Goal: Task Accomplishment & Management: Manage account settings

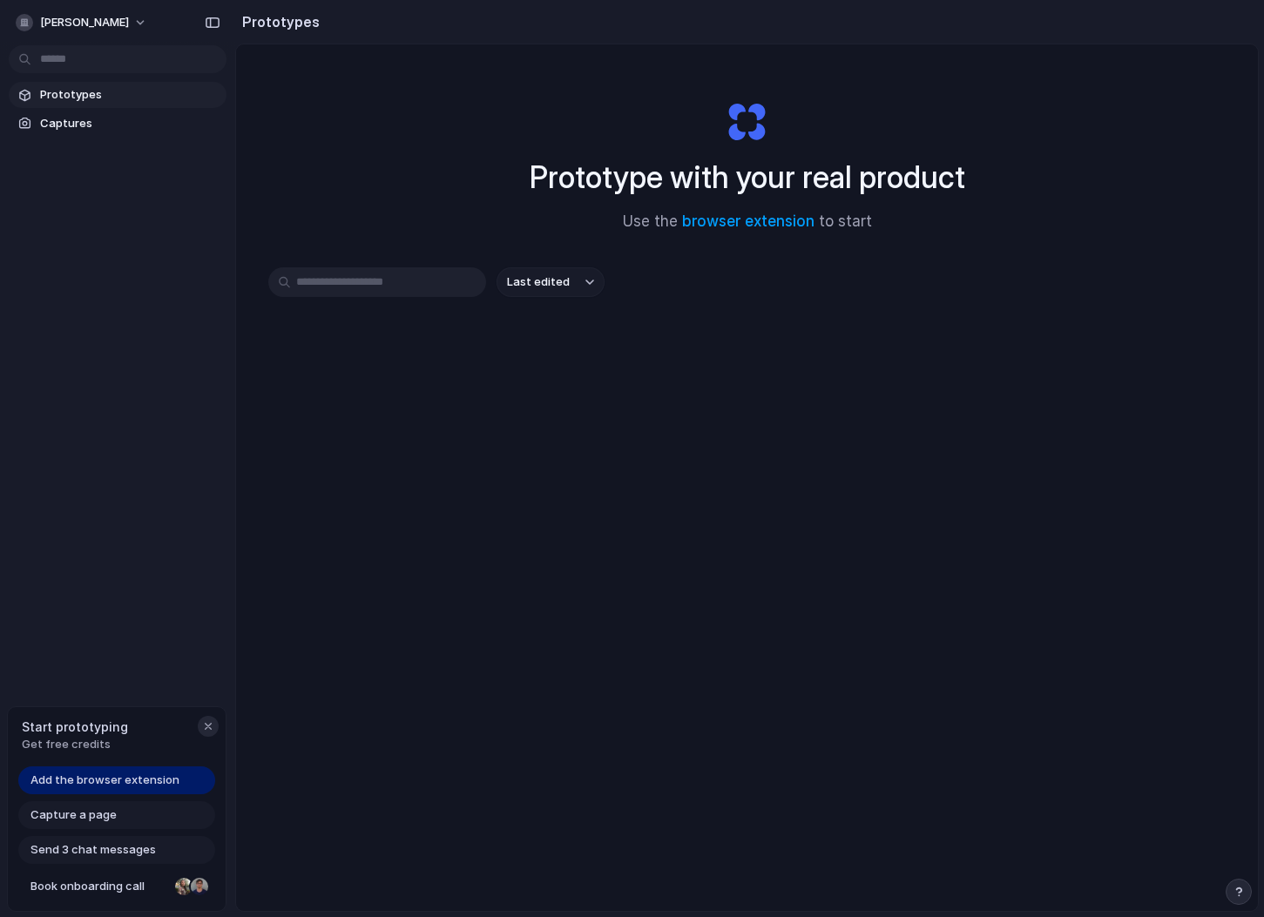
click at [212, 727] on div "button" at bounding box center [208, 727] width 14 height 14
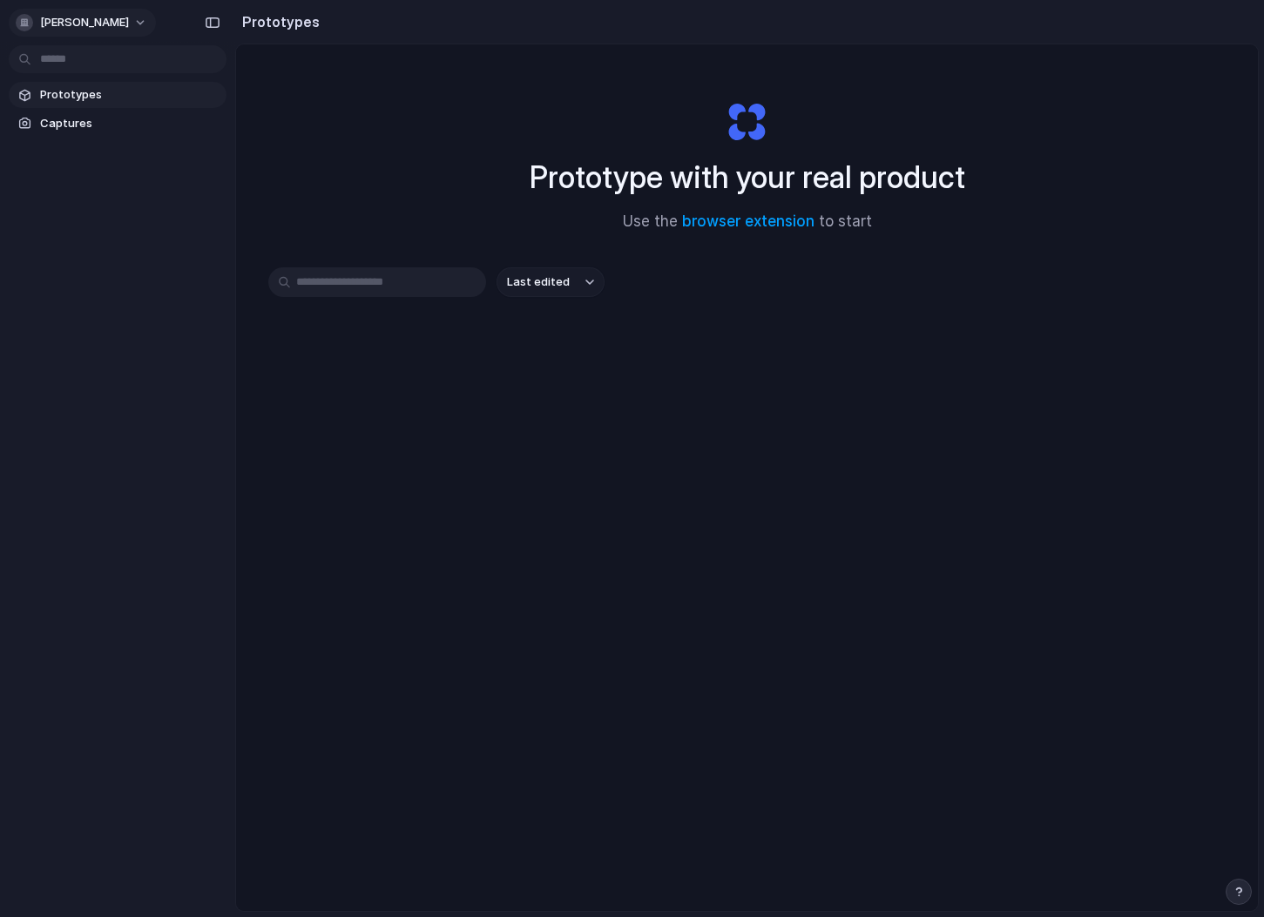
click at [100, 23] on span "[PERSON_NAME]" at bounding box center [84, 22] width 89 height 17
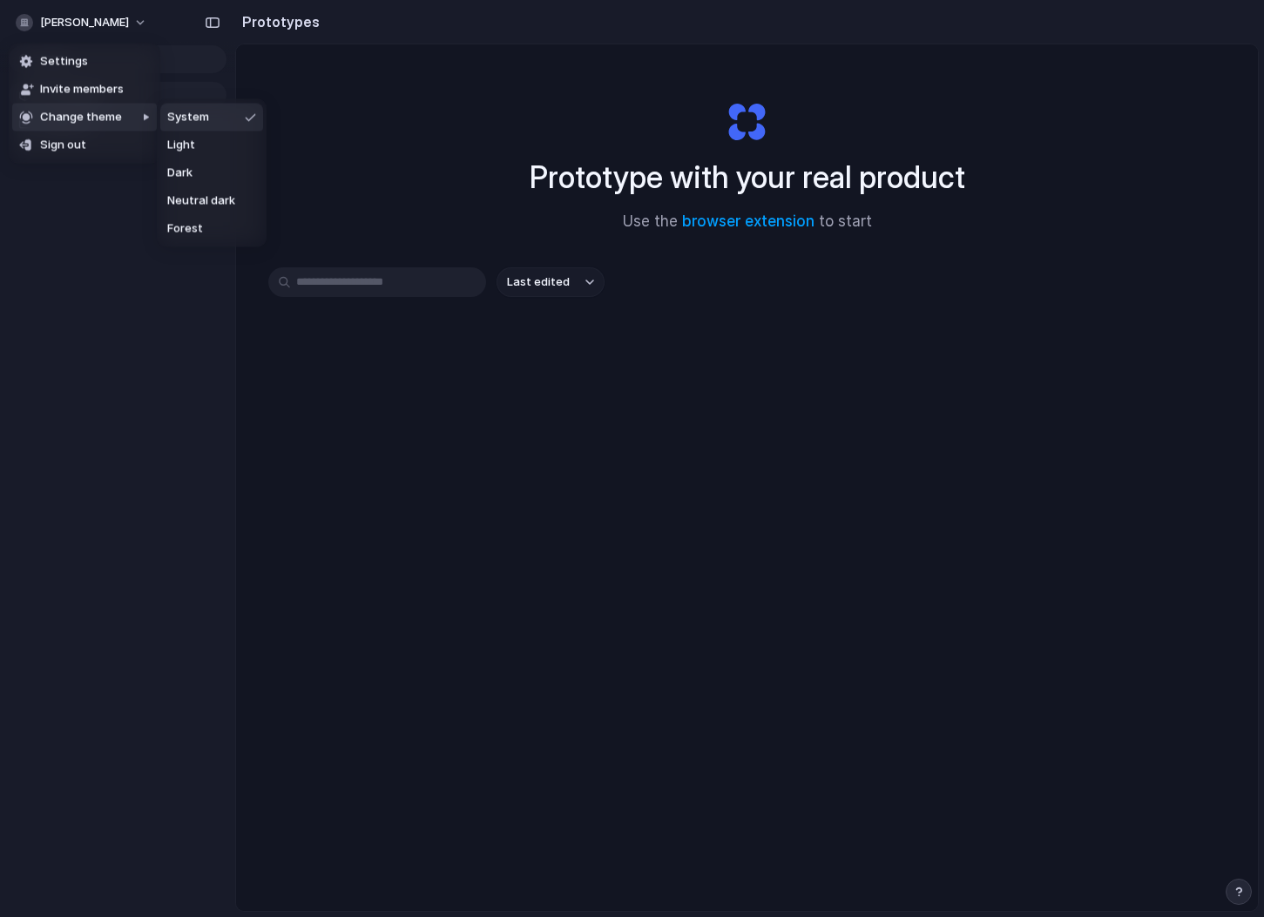
click at [135, 247] on div "Settings Invite members Change theme Sign out" at bounding box center [632, 458] width 1264 height 917
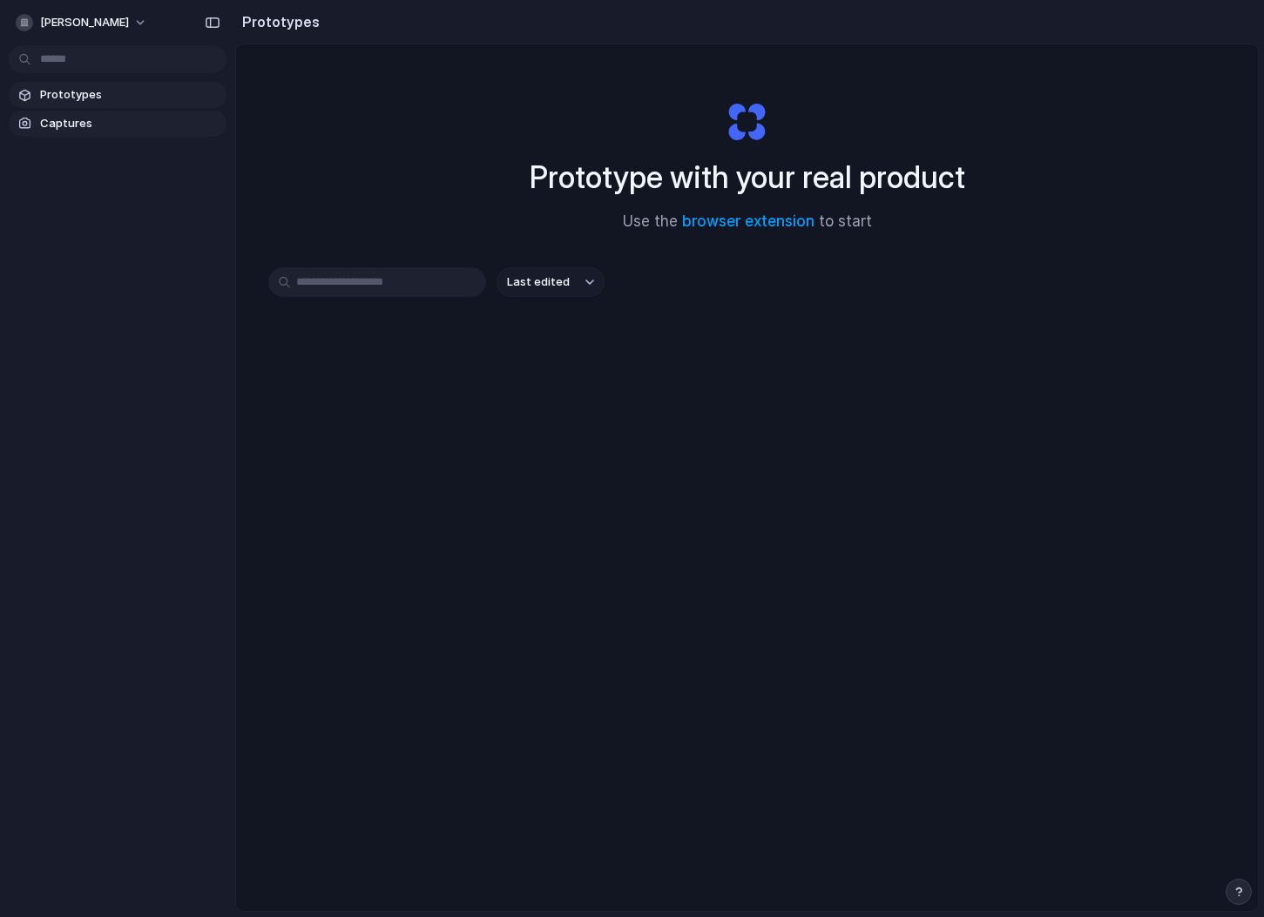
click at [110, 125] on span "Captures" at bounding box center [129, 123] width 179 height 17
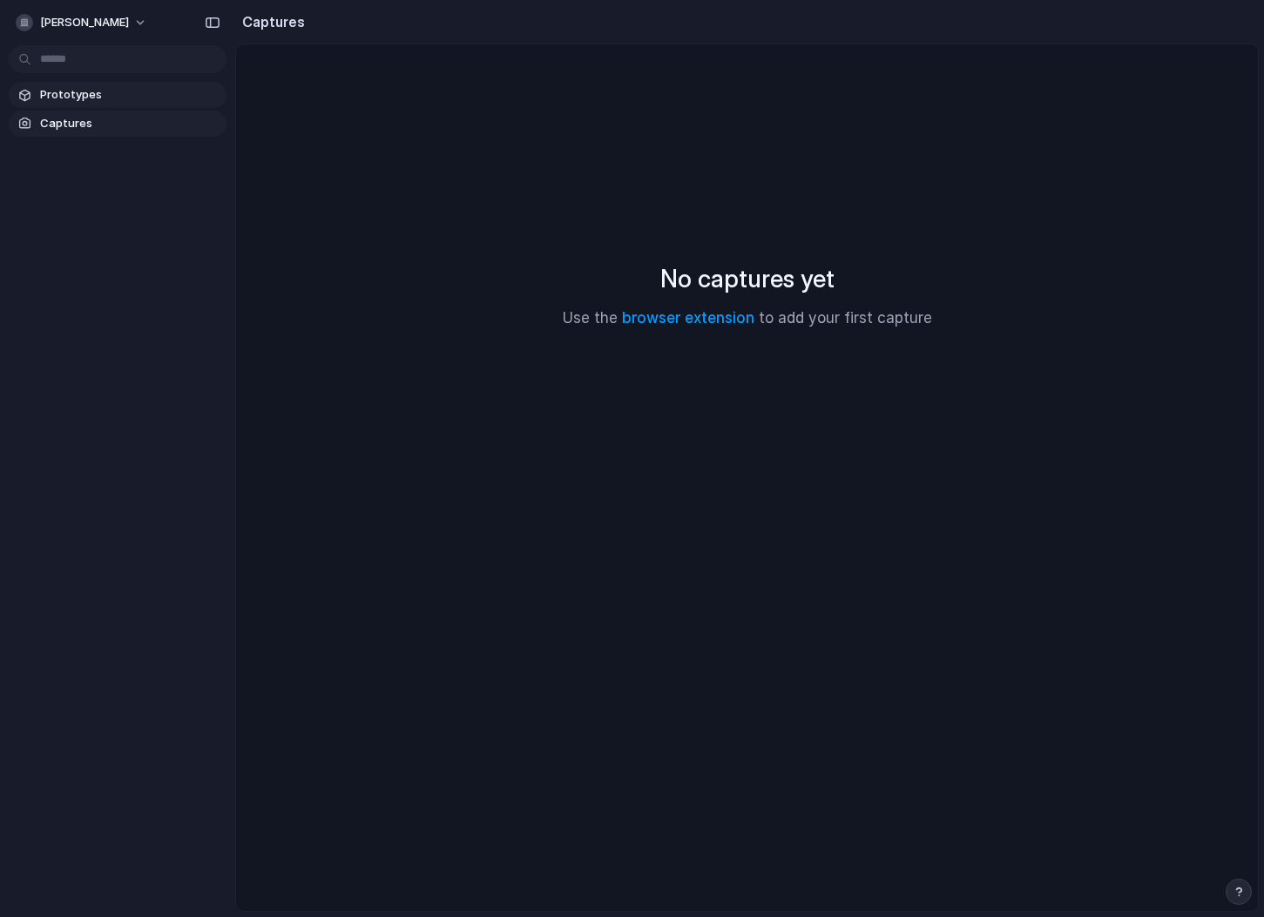
click at [123, 95] on span "Prototypes" at bounding box center [129, 94] width 179 height 17
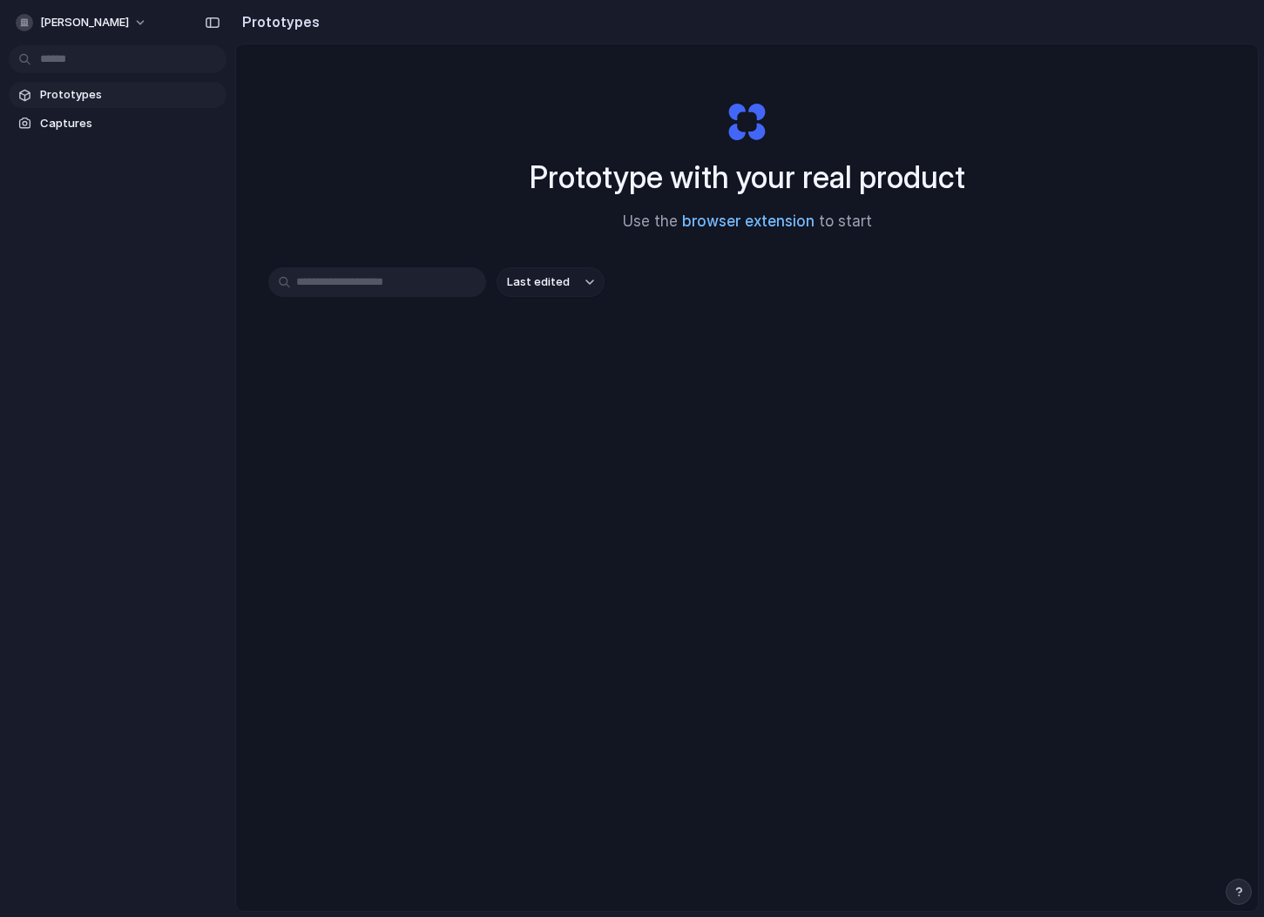
click at [719, 220] on link "browser extension" at bounding box center [748, 221] width 132 height 17
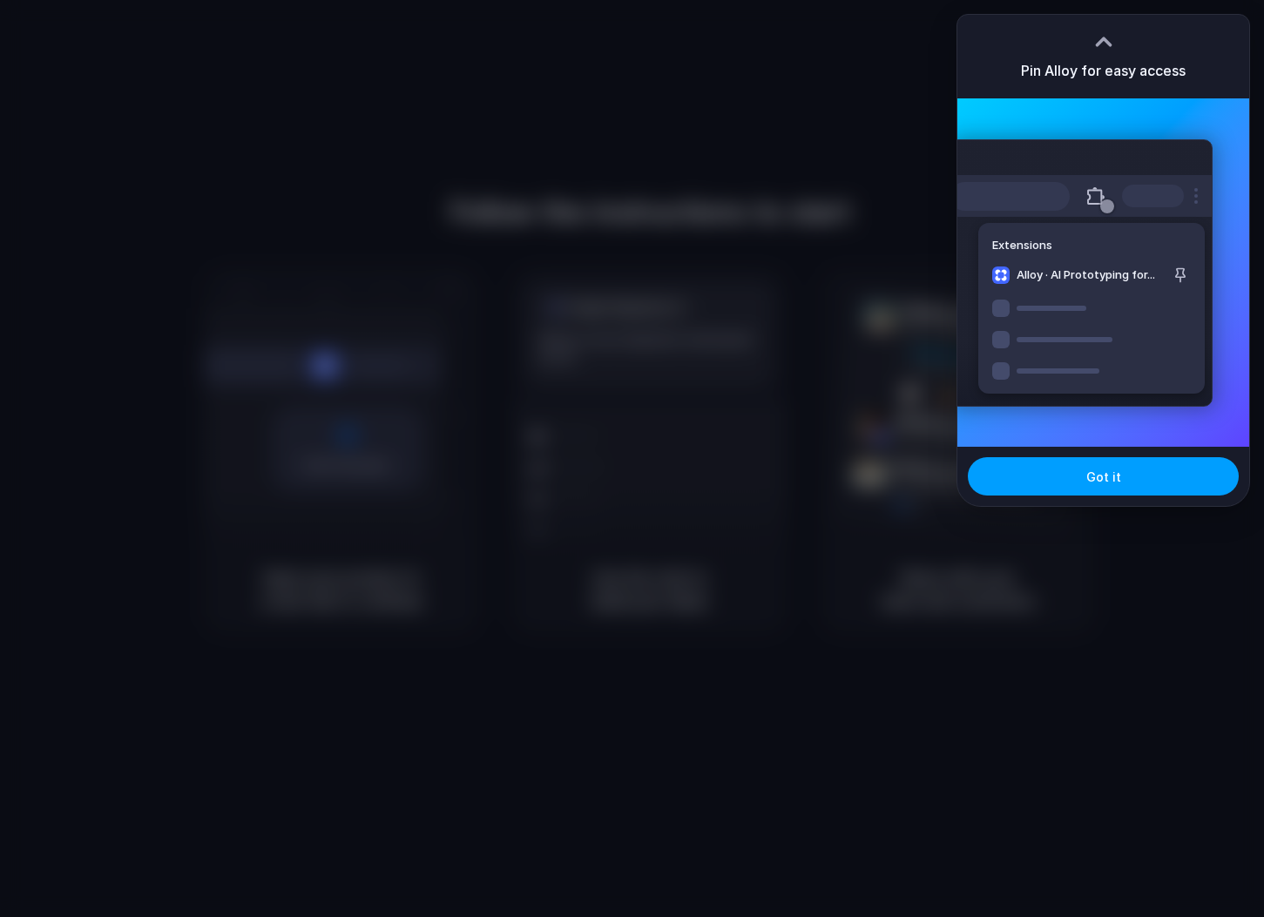
click at [1163, 480] on button "Got it" at bounding box center [1103, 476] width 271 height 38
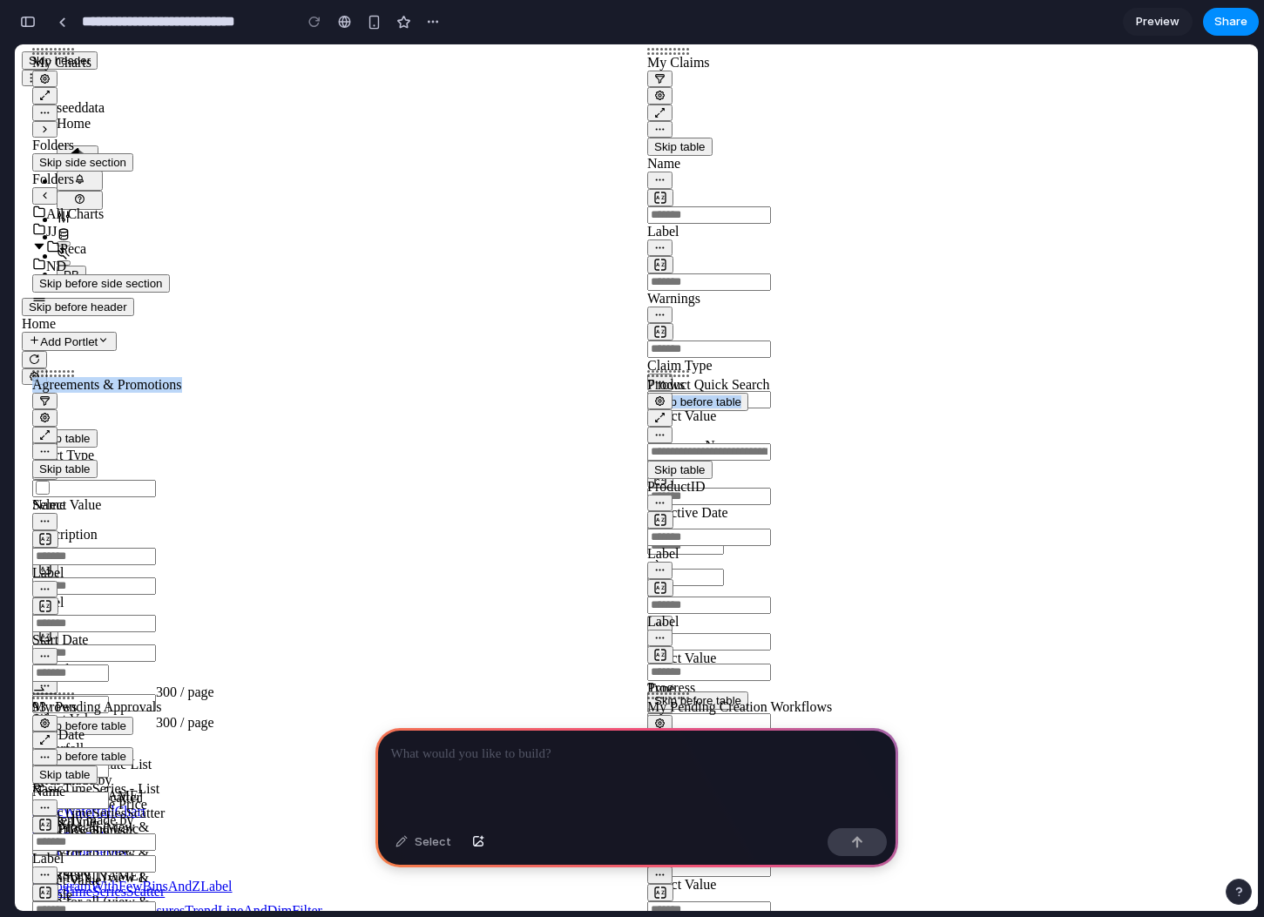
drag, startPoint x: 655, startPoint y: 443, endPoint x: 610, endPoint y: 492, distance: 67.2
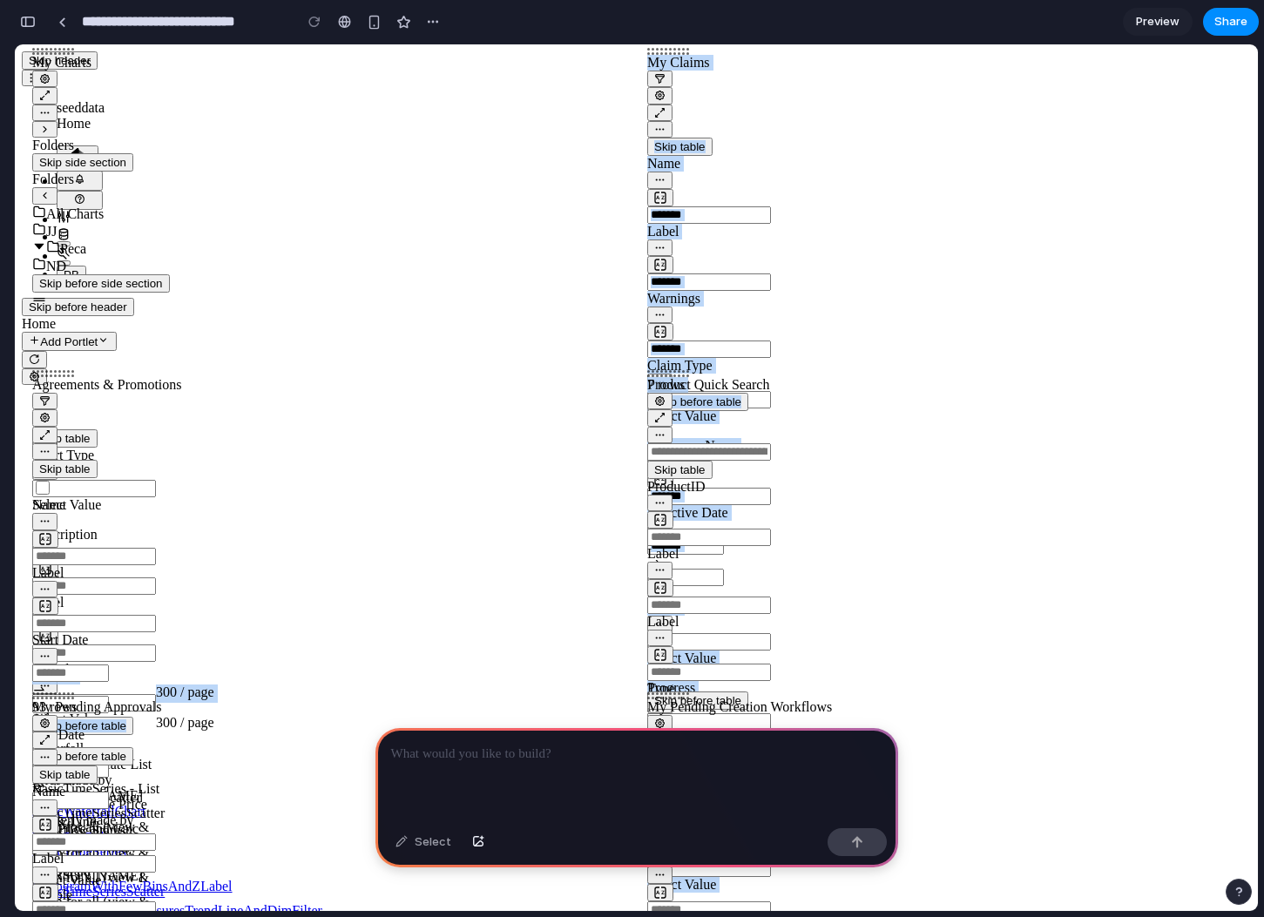
drag, startPoint x: 322, startPoint y: 472, endPoint x: 341, endPoint y: 415, distance: 60.3
drag, startPoint x: 323, startPoint y: 463, endPoint x: 357, endPoint y: 287, distance: 180.1
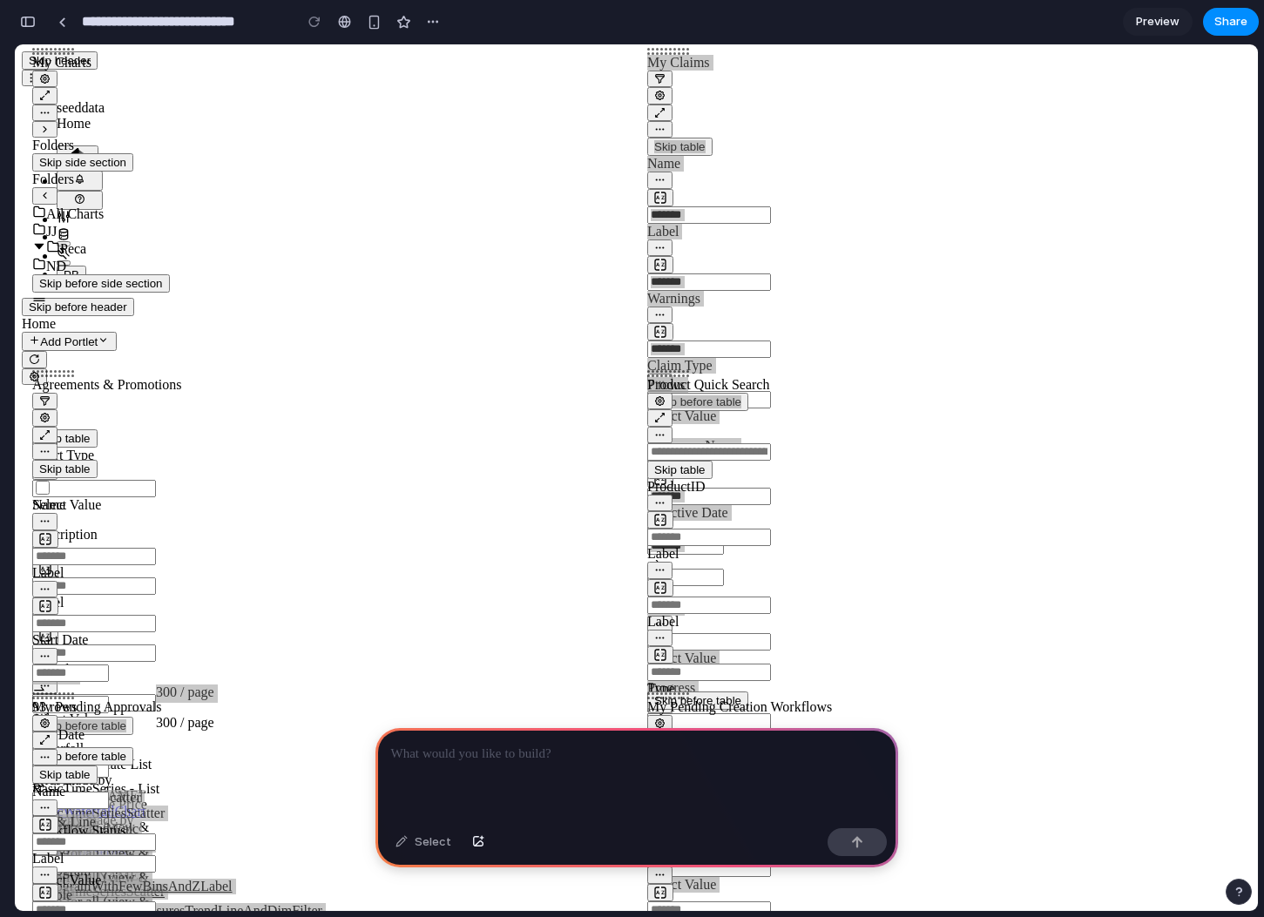
click at [551, 766] on div at bounding box center [636, 774] width 523 height 93
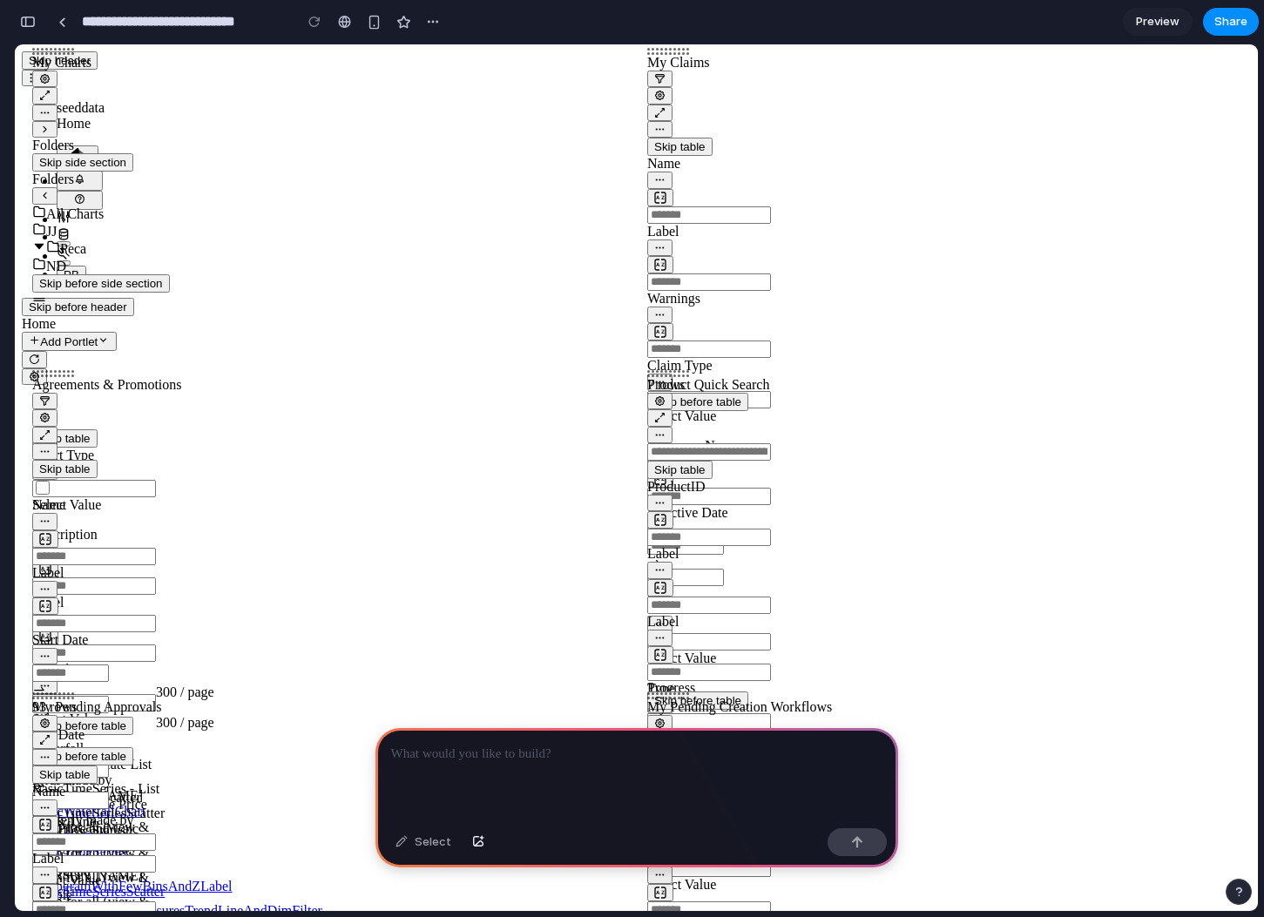
click at [481, 751] on p at bounding box center [636, 754] width 491 height 21
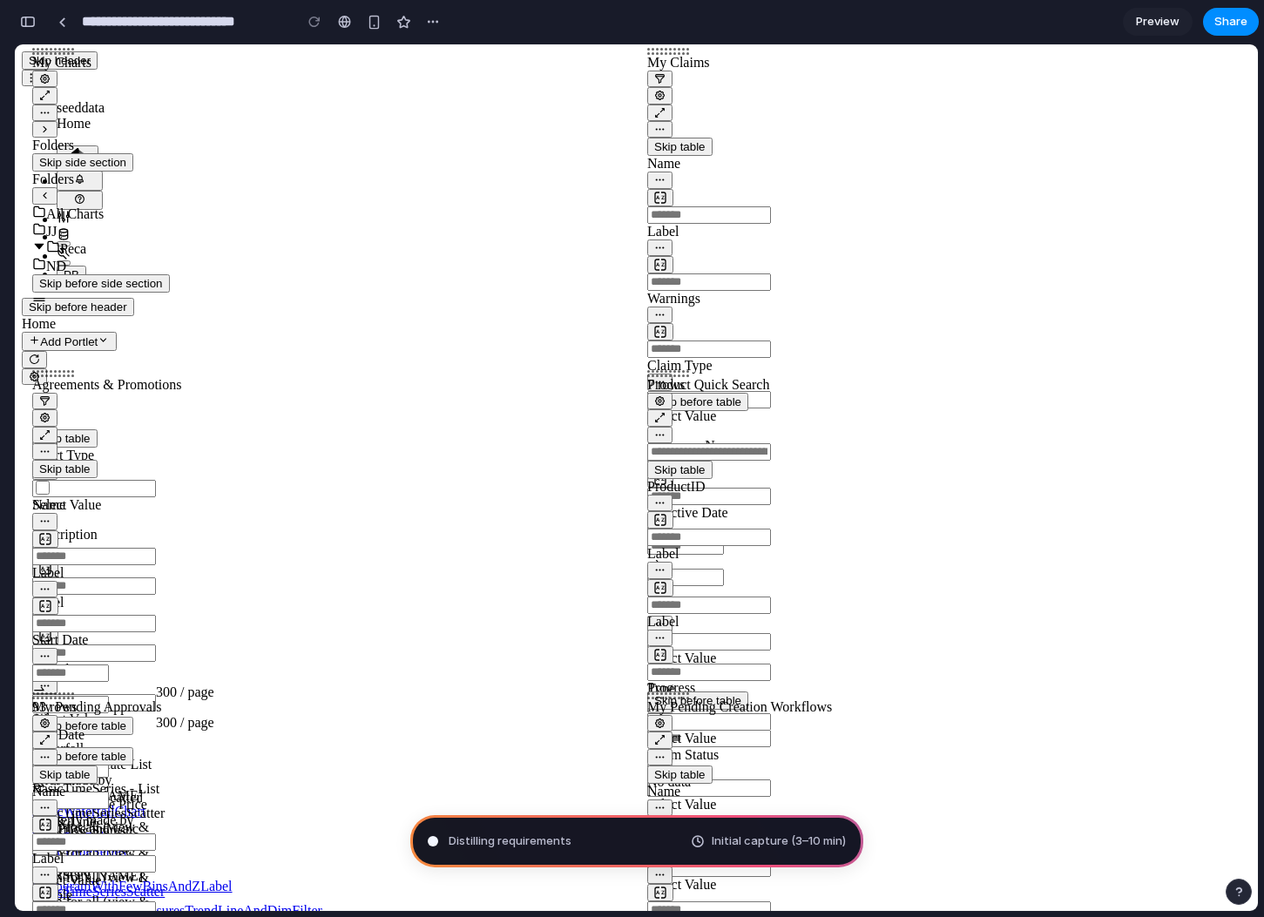
click at [1158, 15] on span "Preview" at bounding box center [1158, 21] width 44 height 17
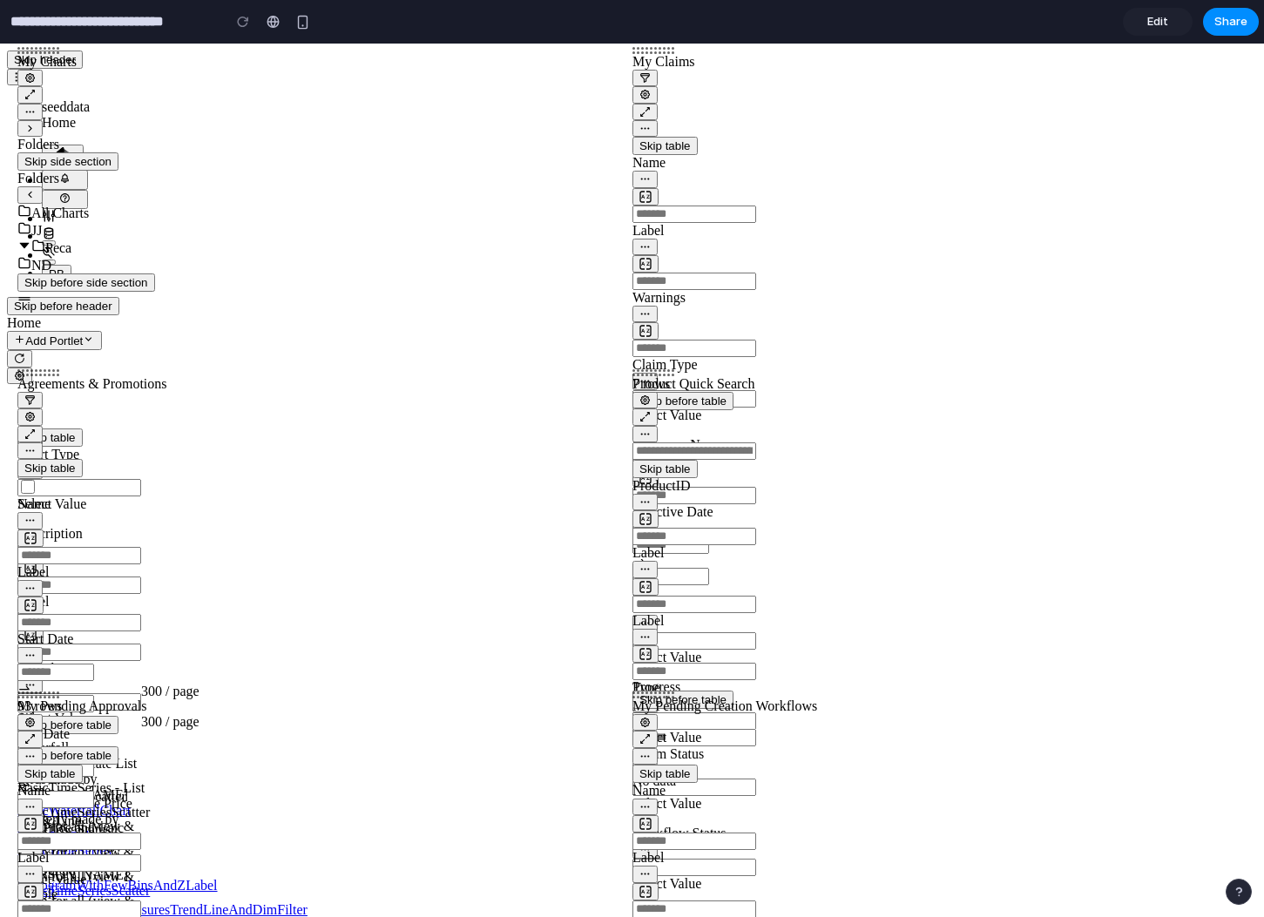
click at [1154, 23] on span "Edit" at bounding box center [1157, 21] width 21 height 17
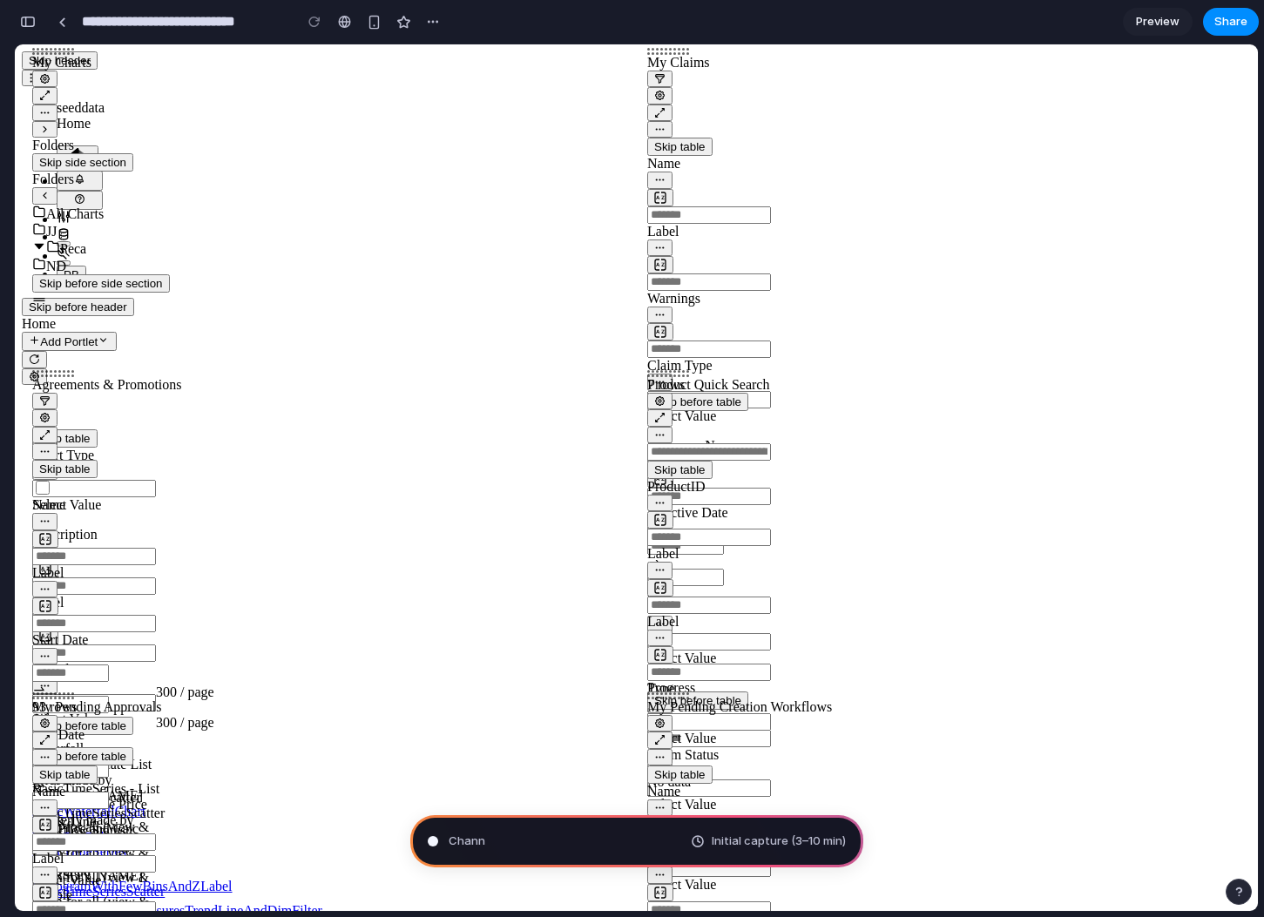
click at [1154, 23] on span "Preview" at bounding box center [1158, 21] width 44 height 17
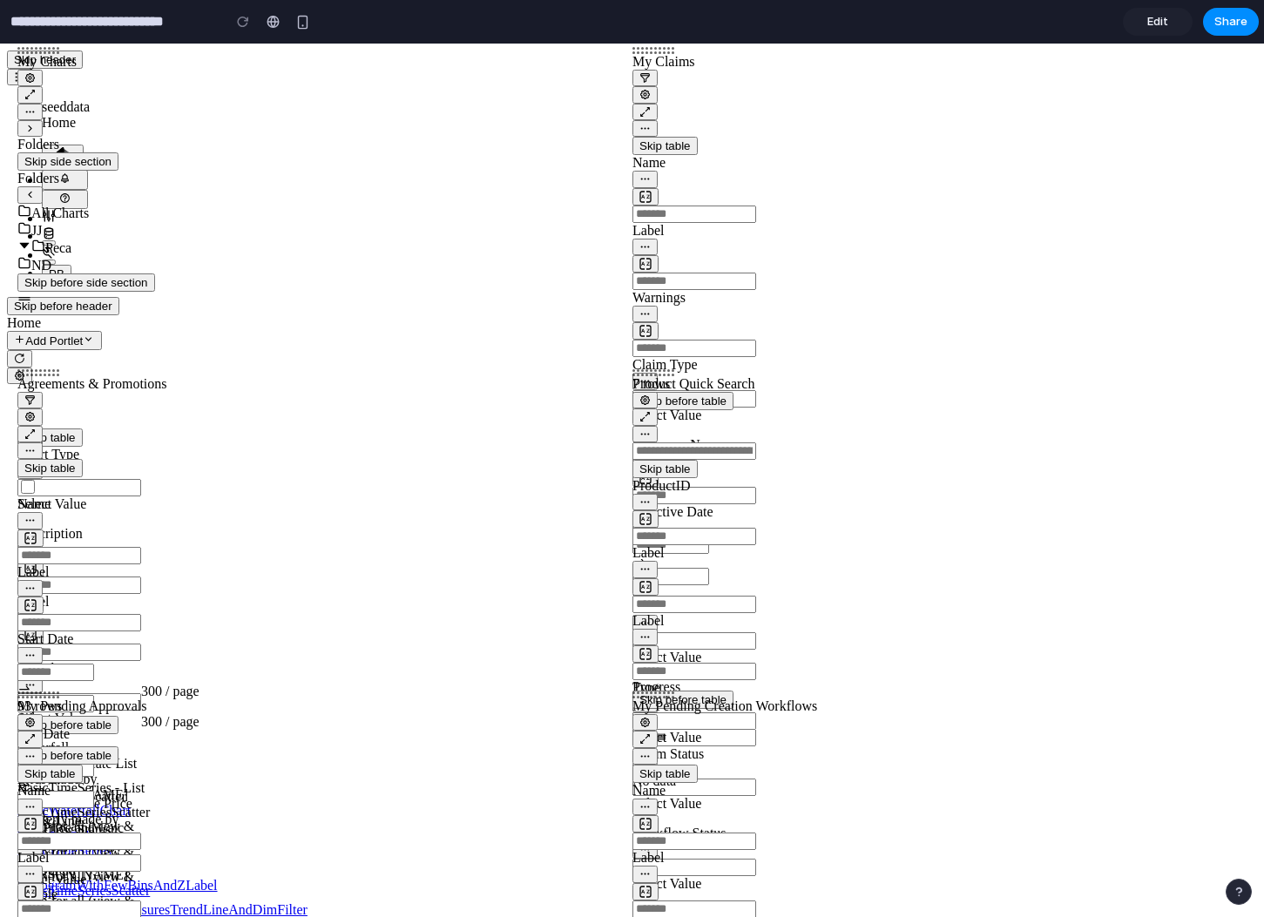
click at [1154, 23] on span "Edit" at bounding box center [1157, 21] width 21 height 17
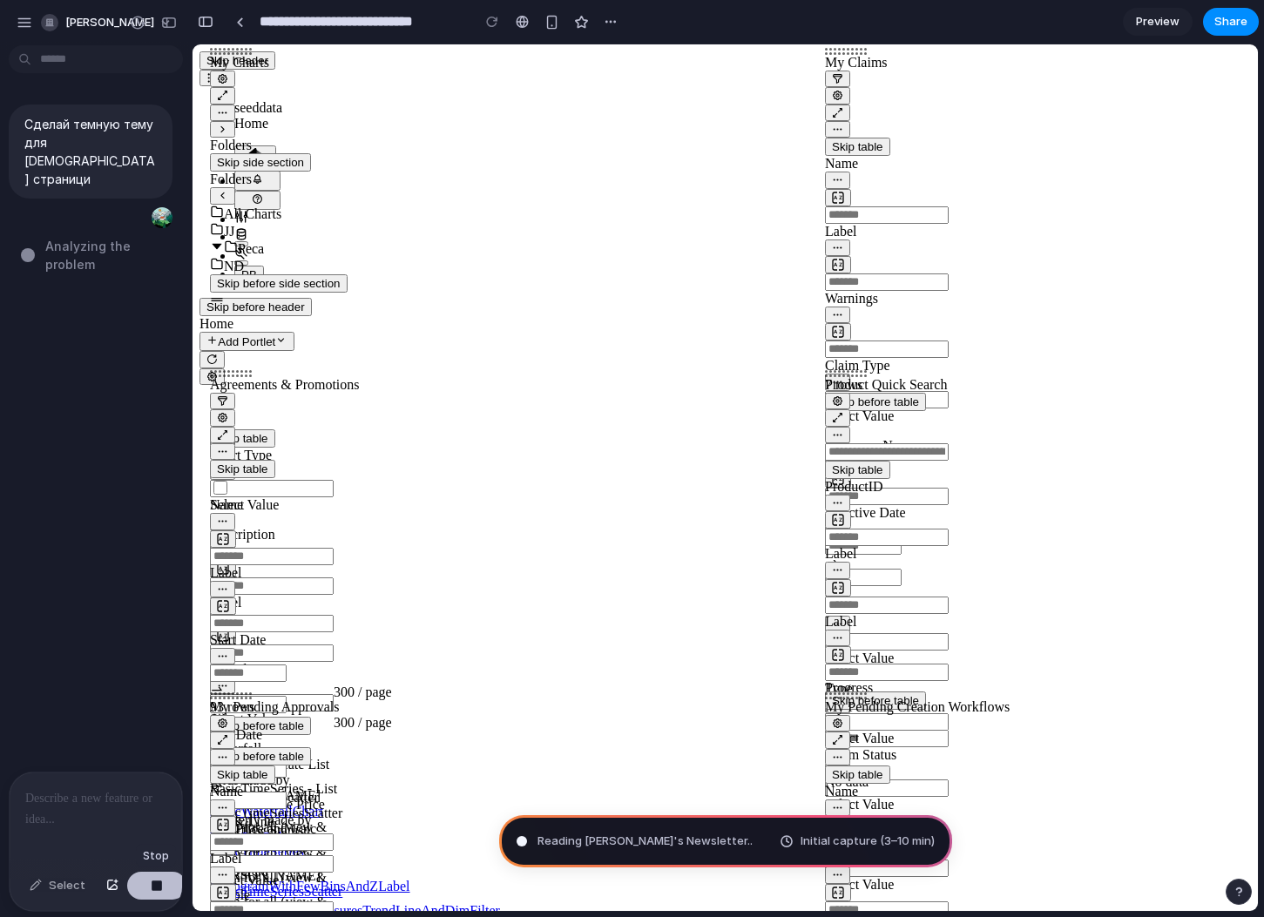
click at [158, 882] on div "button" at bounding box center [157, 886] width 12 height 12
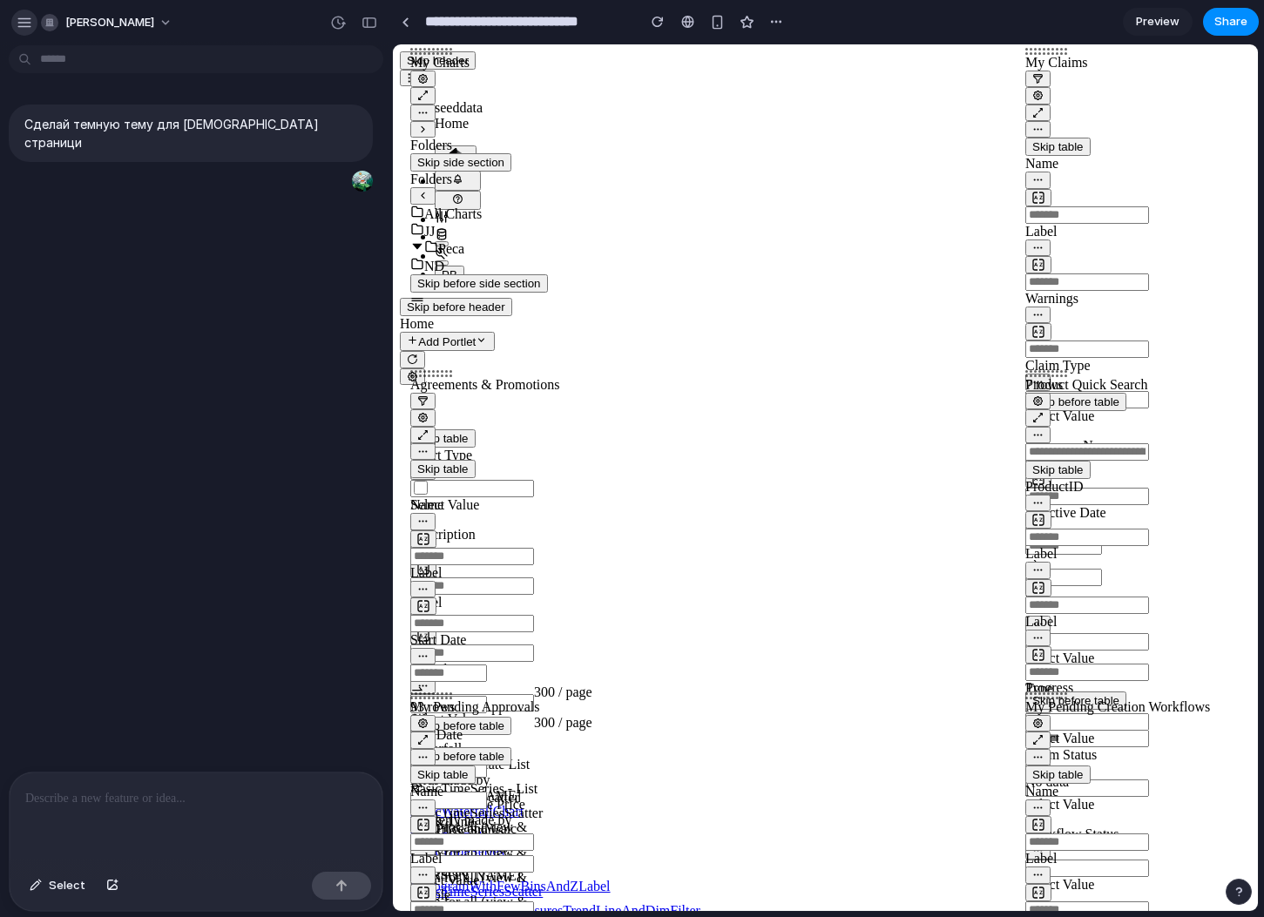
click at [20, 26] on div "button" at bounding box center [25, 23] width 16 height 16
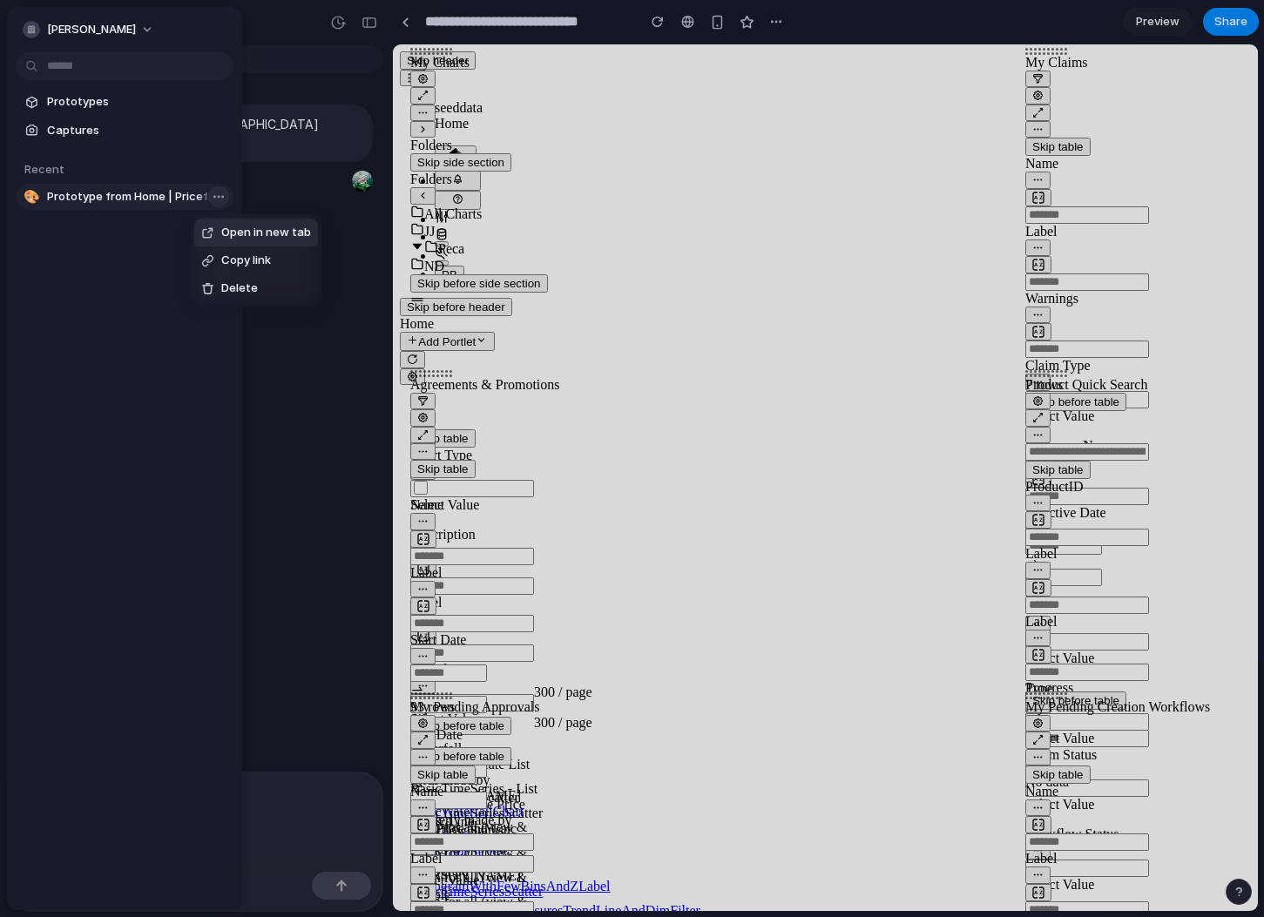
click at [219, 199] on body "**********" at bounding box center [632, 458] width 1264 height 917
click at [258, 292] on li "Delete" at bounding box center [256, 288] width 124 height 28
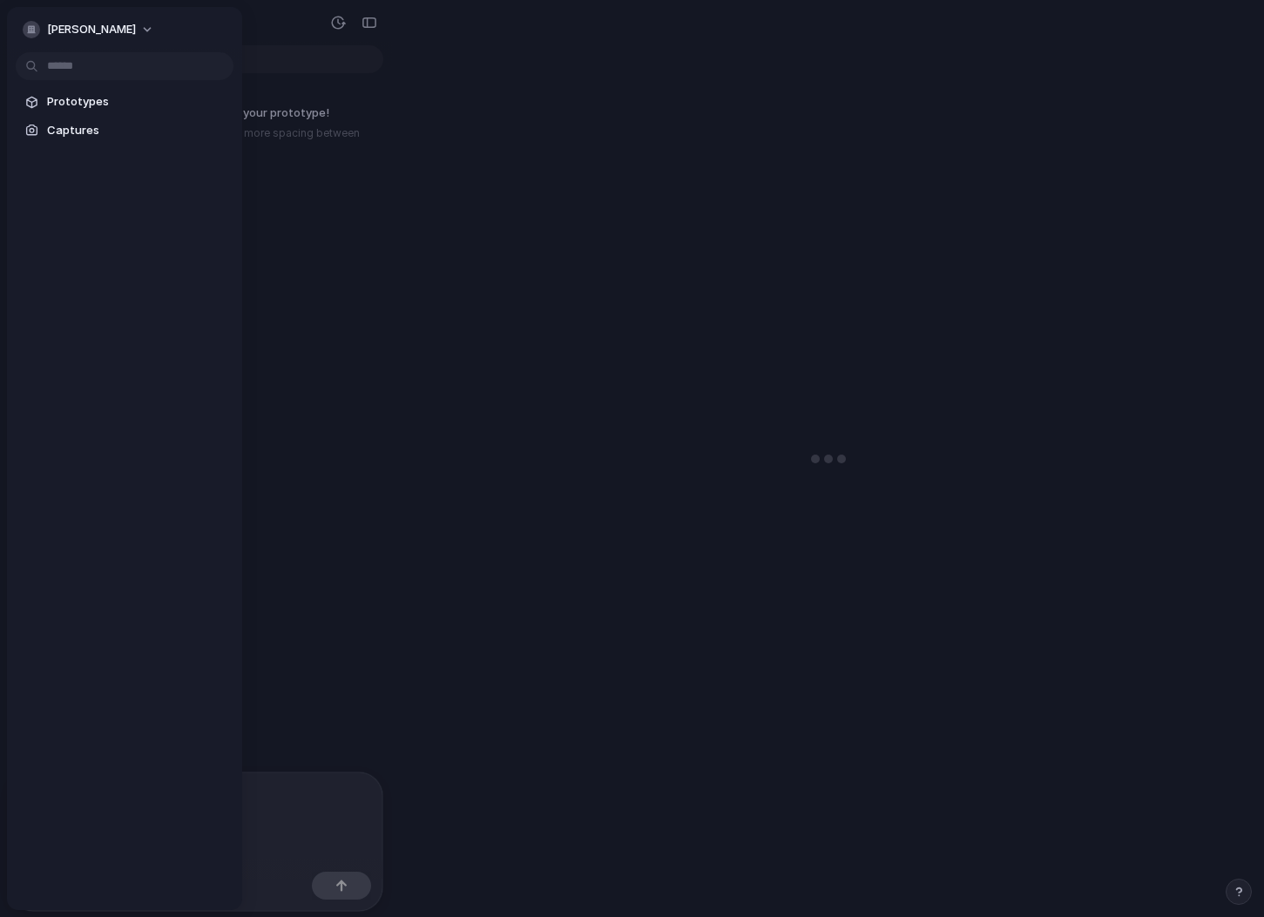
click at [92, 43] on div "[PERSON_NAME]" at bounding box center [93, 30] width 140 height 28
click at [98, 41] on button "[PERSON_NAME]" at bounding box center [89, 30] width 147 height 28
click at [78, 60] on span "Settings" at bounding box center [71, 68] width 48 height 17
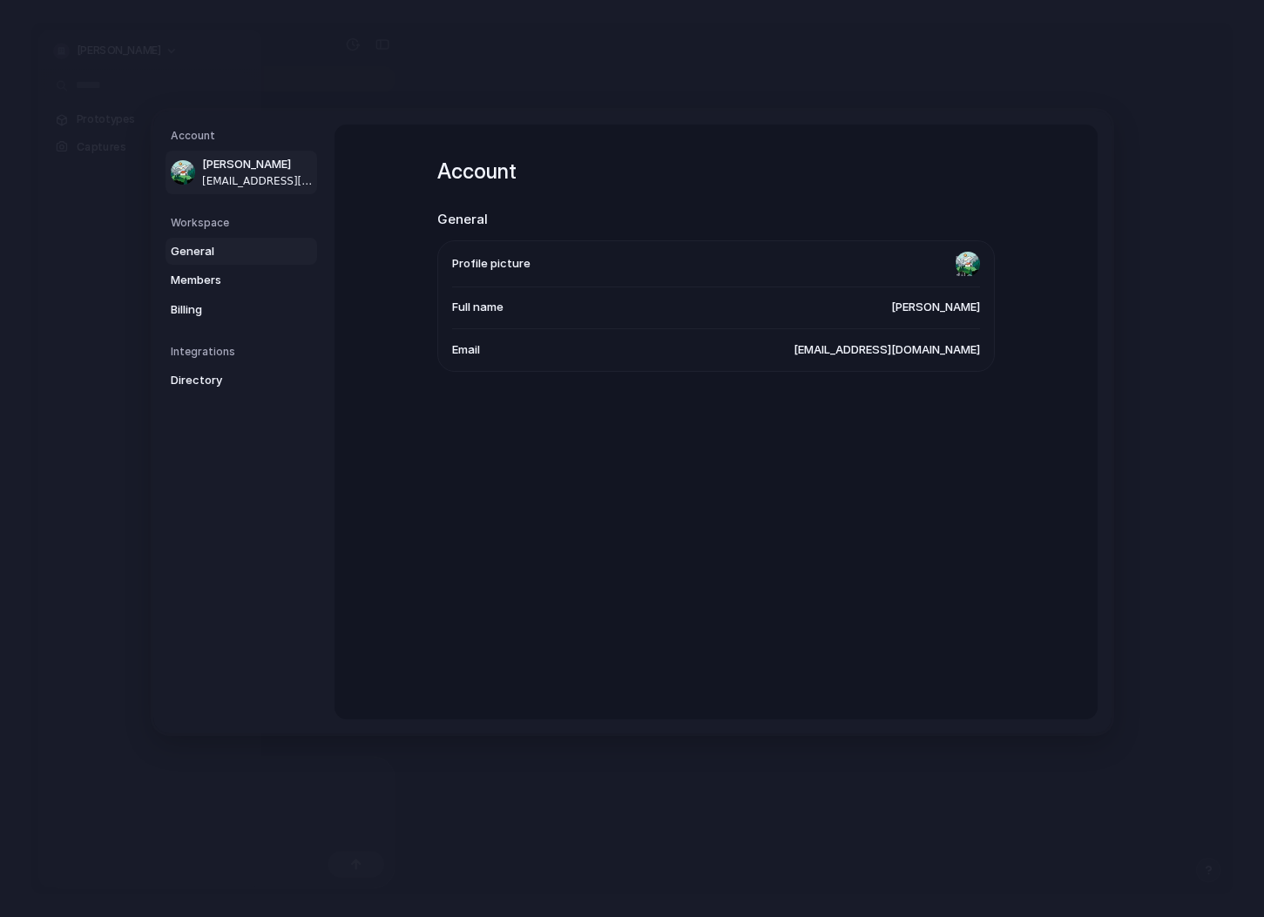
click at [263, 247] on span "General" at bounding box center [227, 250] width 112 height 17
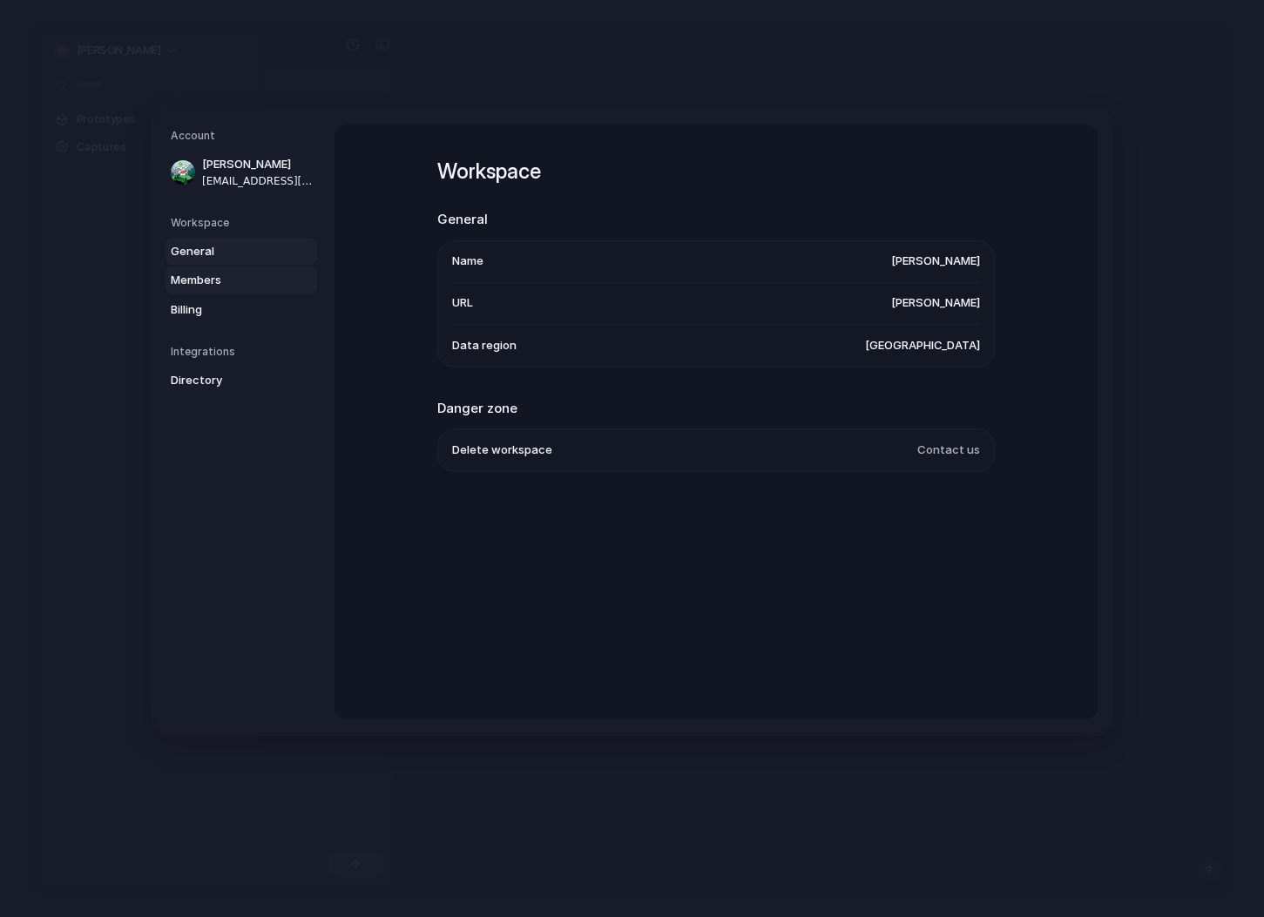
click at [262, 287] on span "Members" at bounding box center [227, 280] width 112 height 17
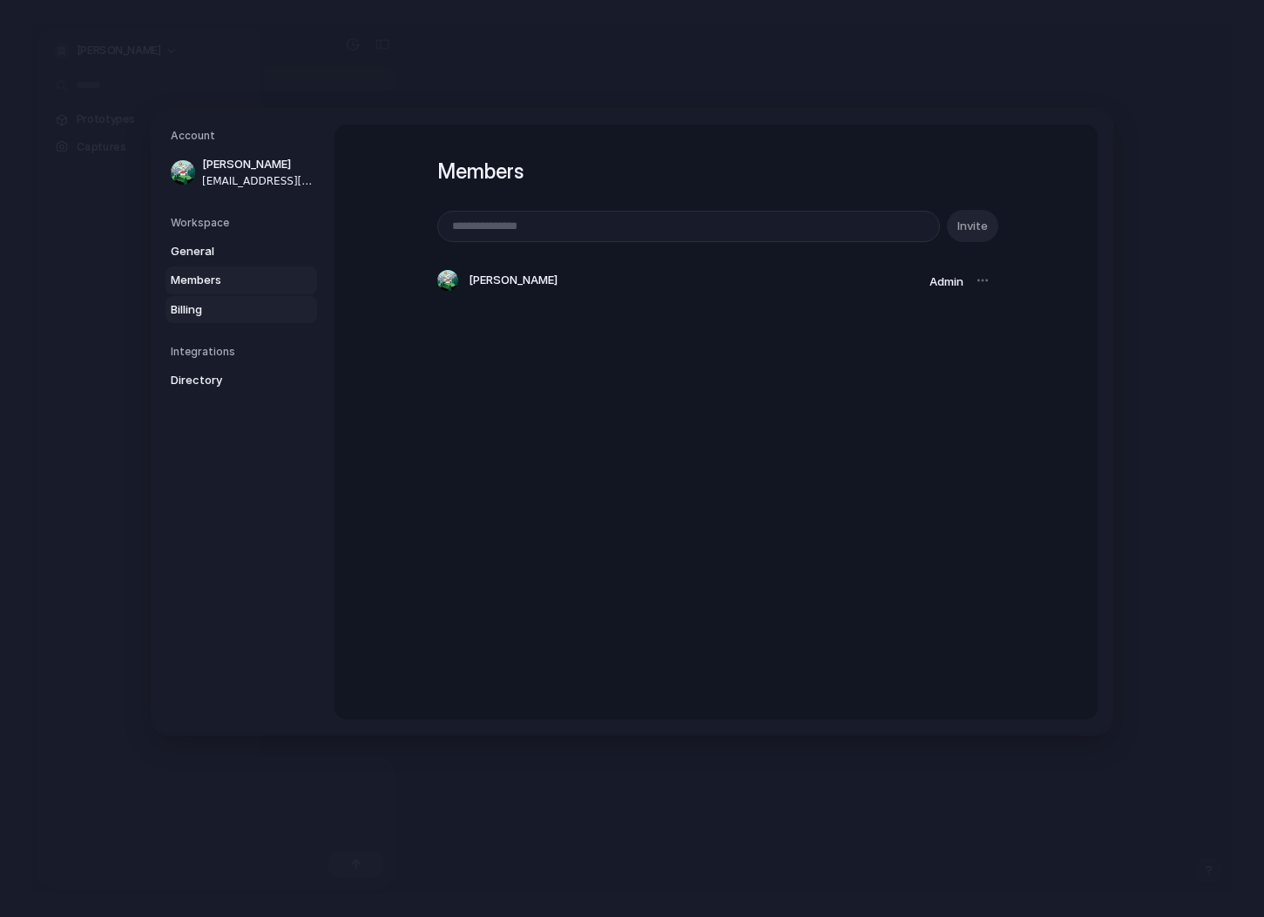
click at [259, 307] on span "Billing" at bounding box center [227, 309] width 112 height 17
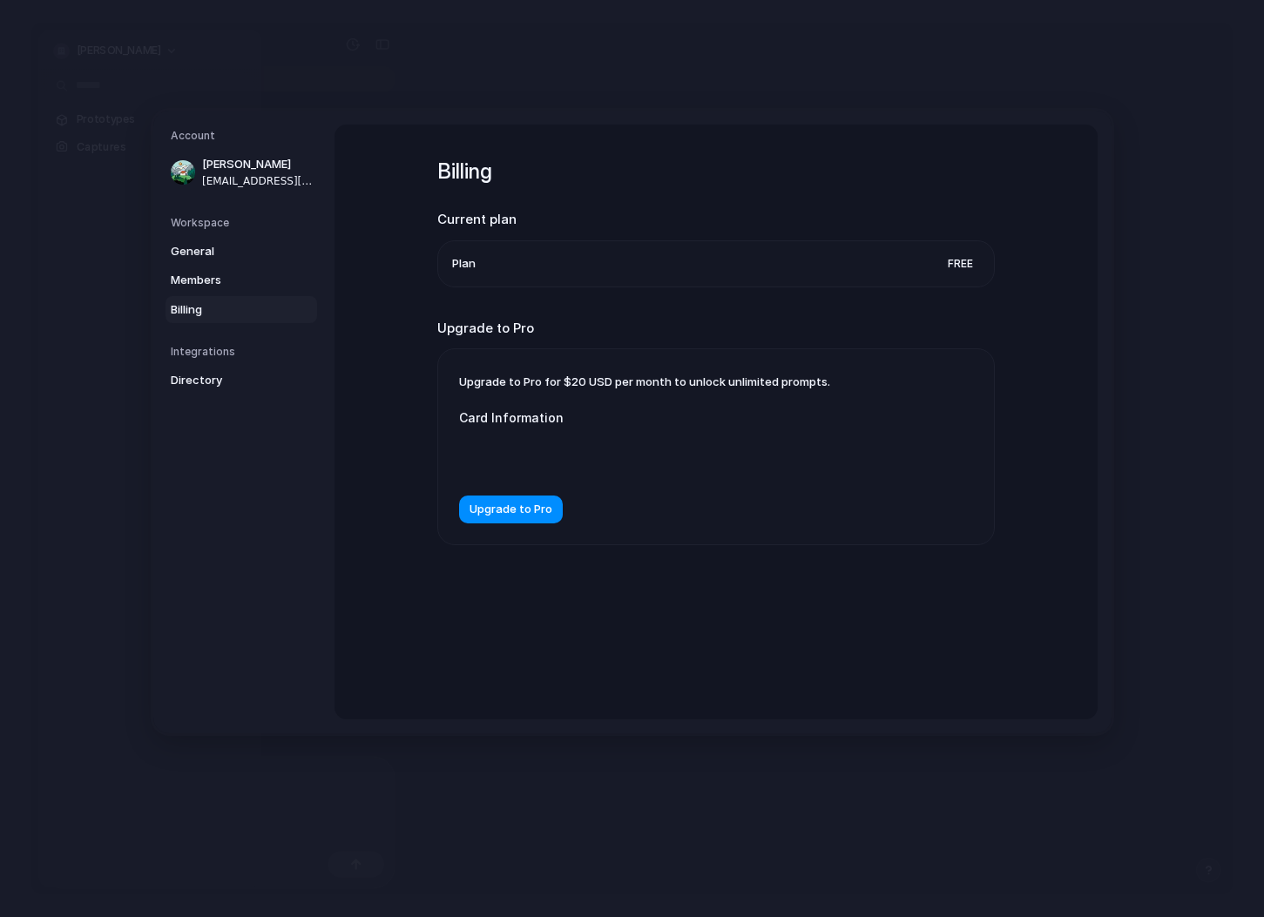
click at [217, 234] on div "Workspace General Members Billing" at bounding box center [244, 268] width 146 height 109
click at [220, 248] on span "General" at bounding box center [227, 250] width 112 height 17
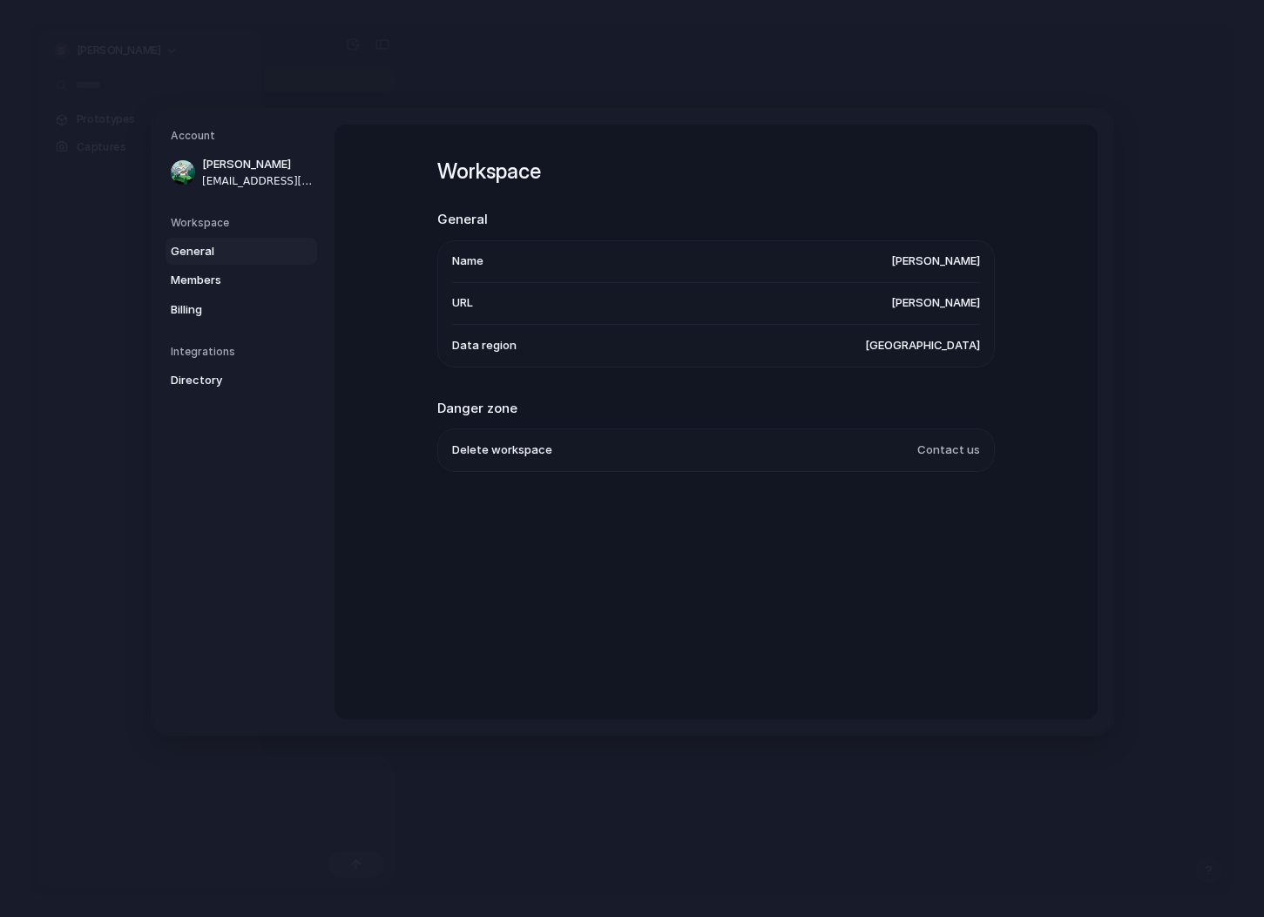
click at [510, 453] on span "Delete workspace" at bounding box center [502, 450] width 100 height 17
click at [463, 443] on span "Delete workspace" at bounding box center [502, 450] width 100 height 17
click at [495, 455] on span "Delete workspace" at bounding box center [502, 450] width 100 height 17
click at [949, 449] on span "Contact us" at bounding box center [948, 450] width 63 height 17
click at [961, 456] on span "Contact us" at bounding box center [948, 450] width 63 height 17
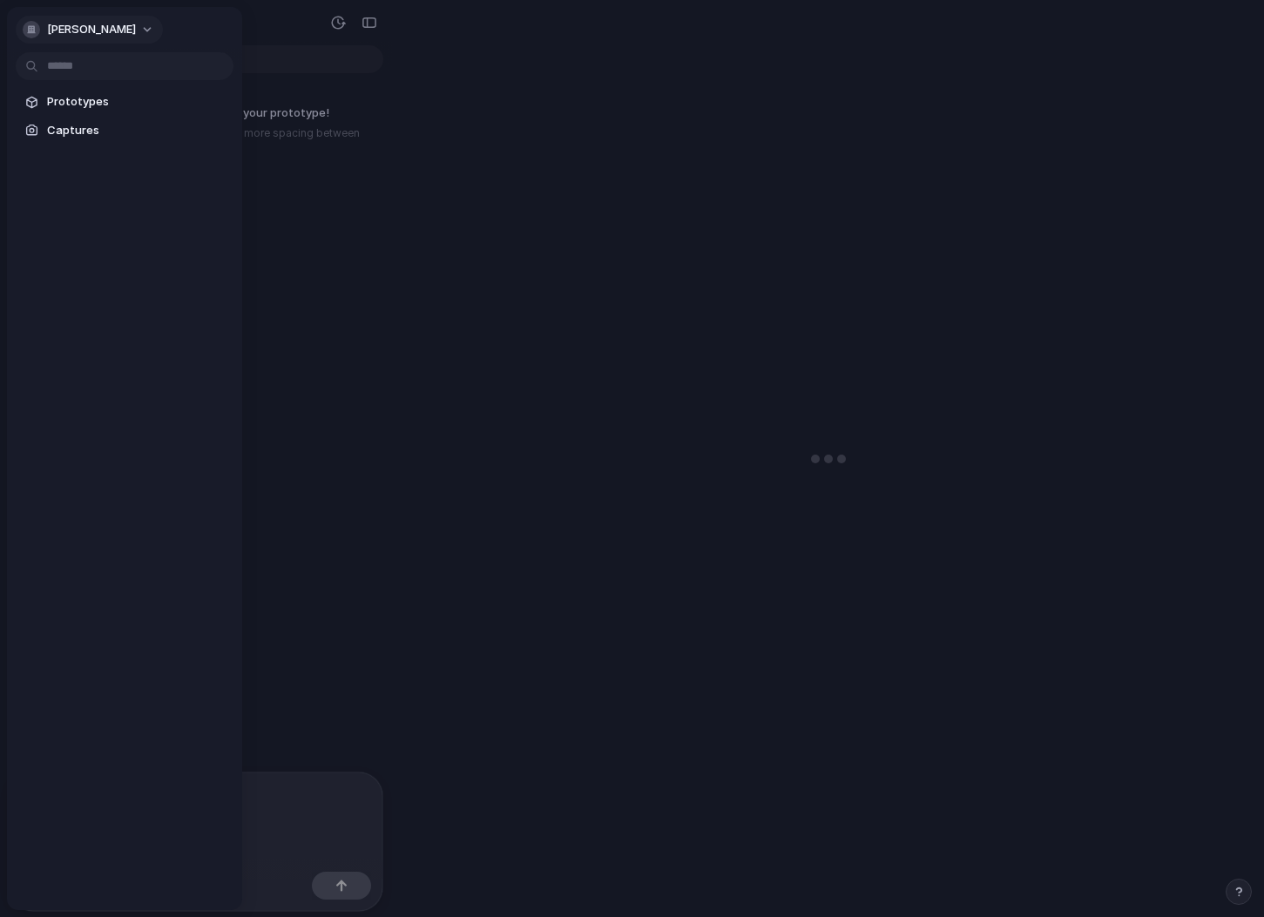
click at [118, 36] on span "[PERSON_NAME]" at bounding box center [91, 29] width 89 height 17
